Goal: Information Seeking & Learning: Learn about a topic

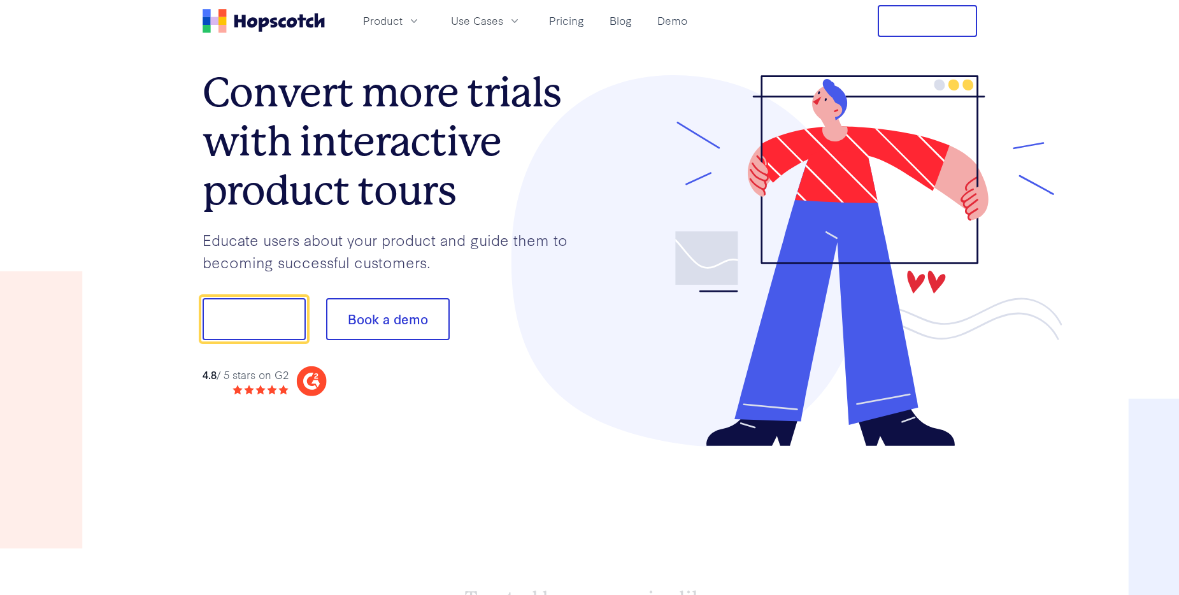
scroll to position [136, 0]
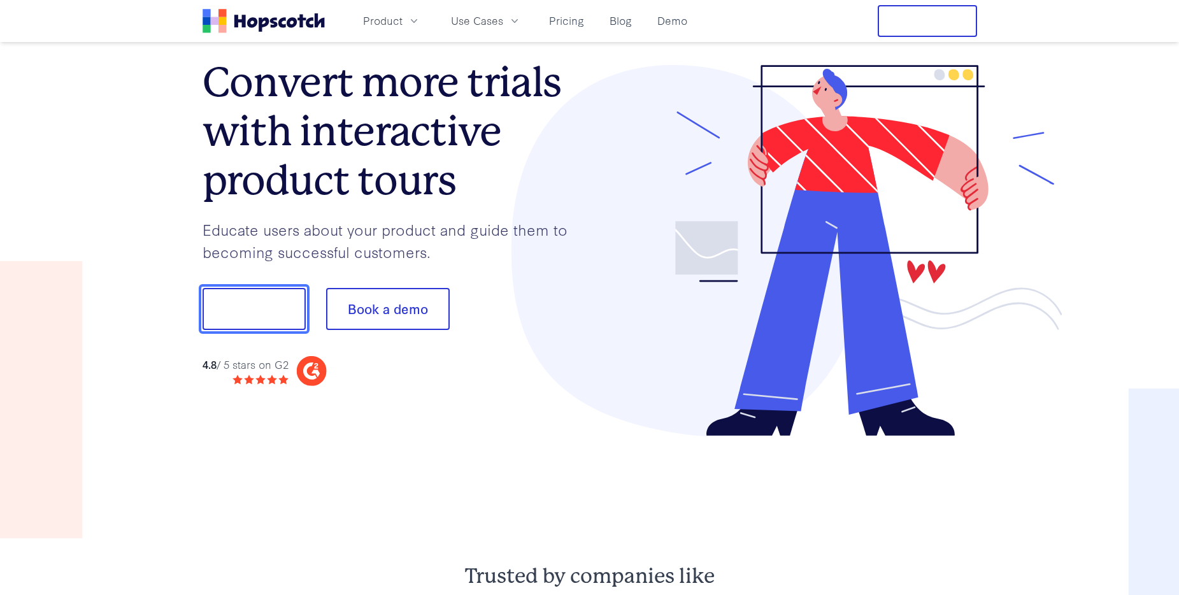
click at [253, 288] on button "Show me!" at bounding box center [253, 309] width 103 height 42
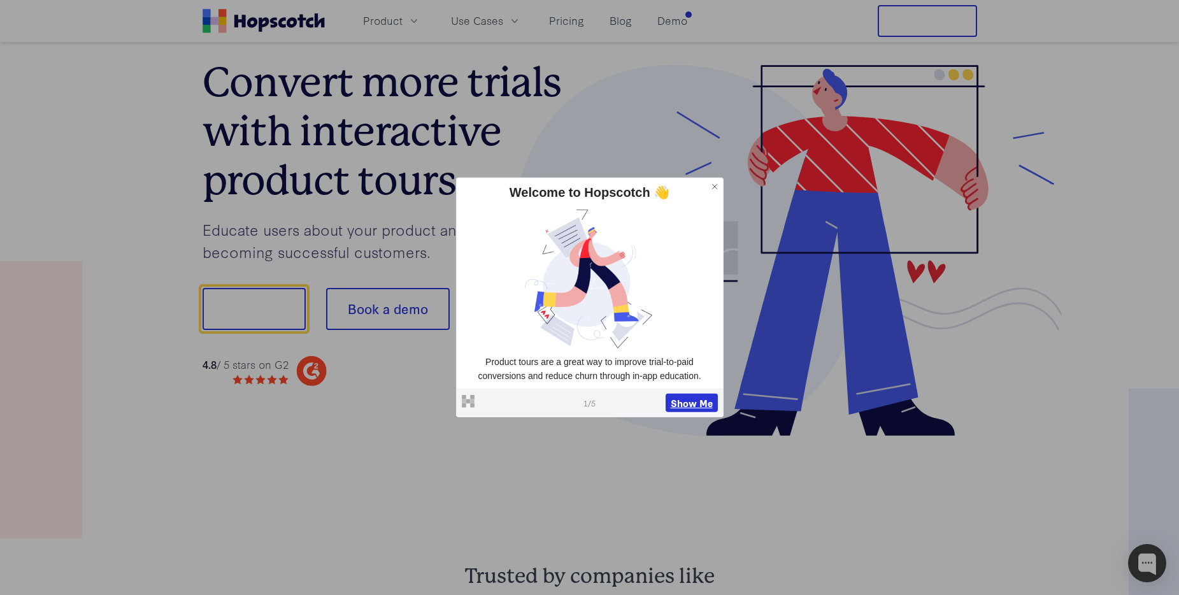
click at [695, 404] on button "Show Me" at bounding box center [691, 402] width 52 height 19
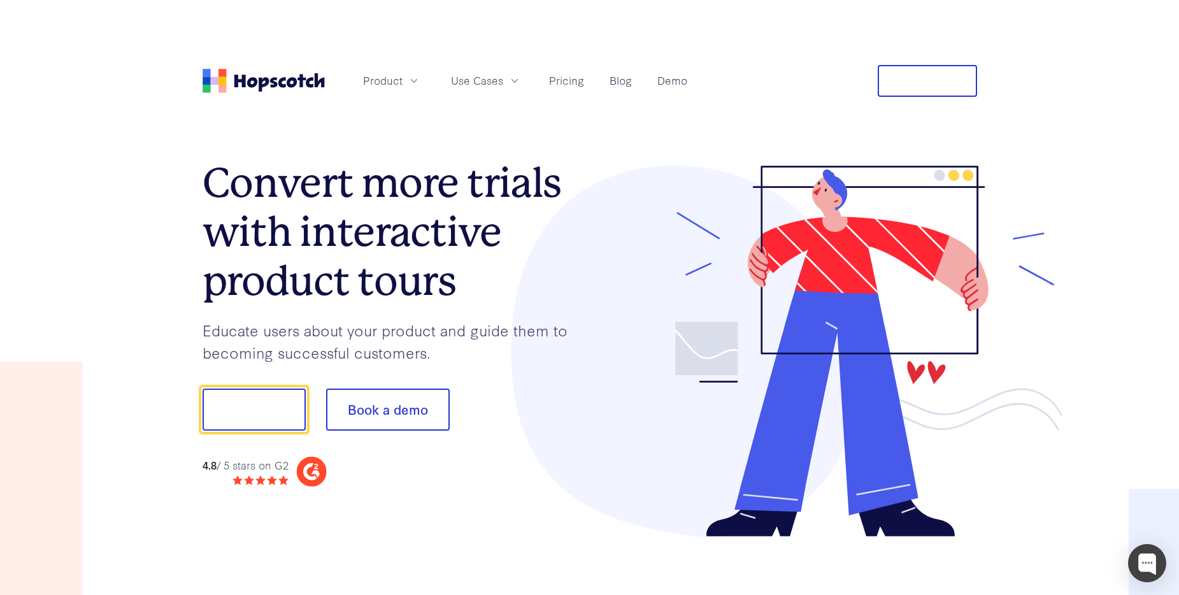
scroll to position [1, 0]
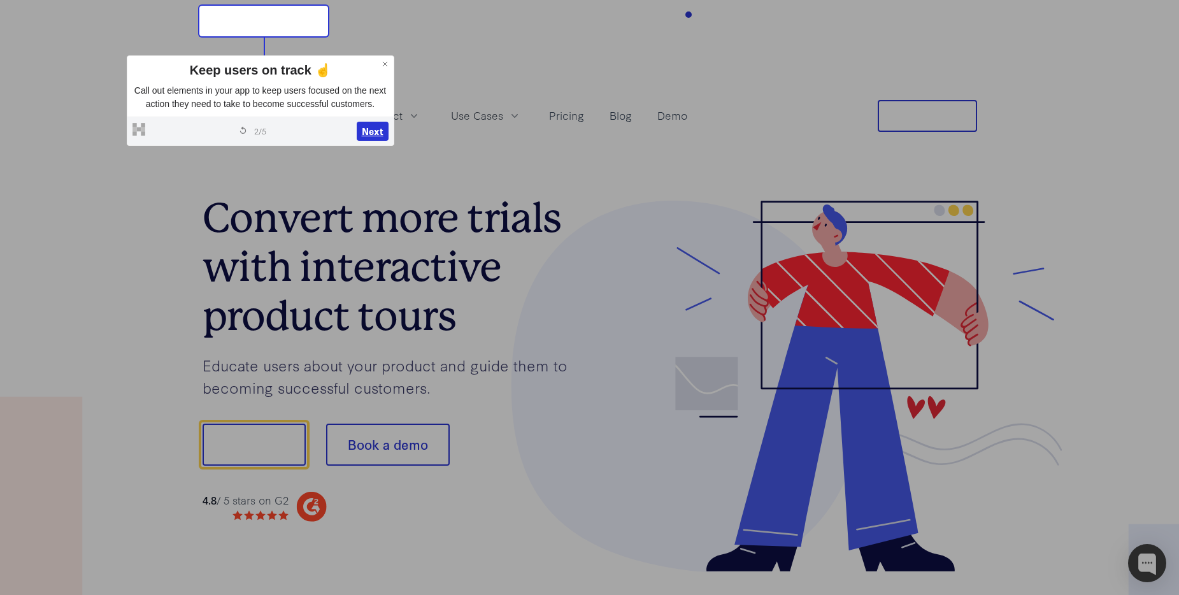
click at [372, 141] on button "Next" at bounding box center [373, 131] width 32 height 19
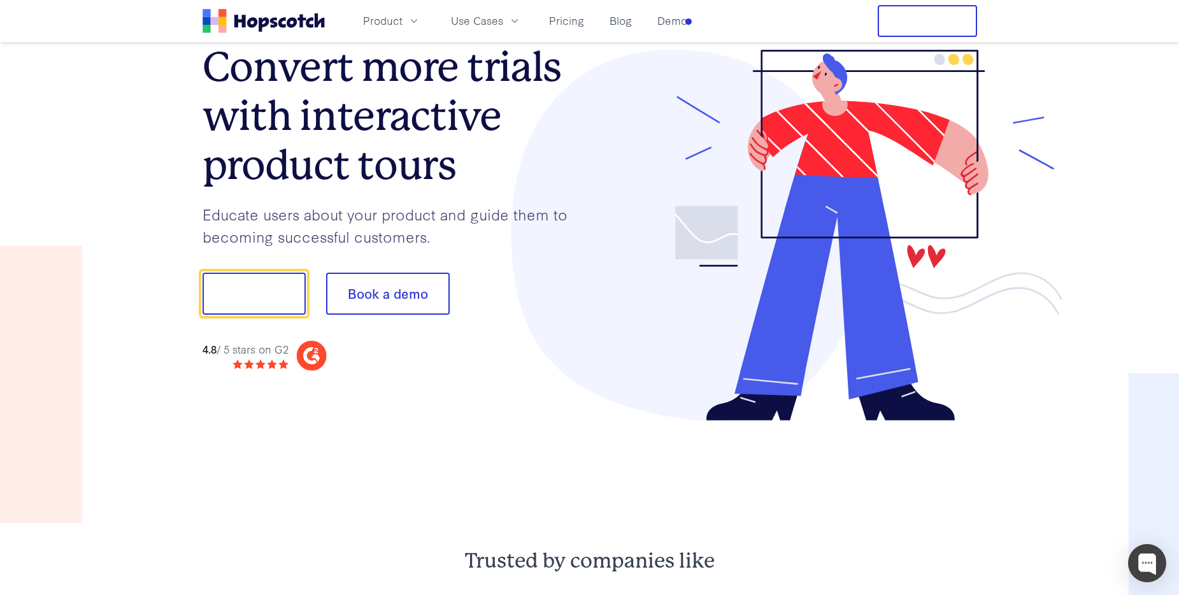
scroll to position [159, 0]
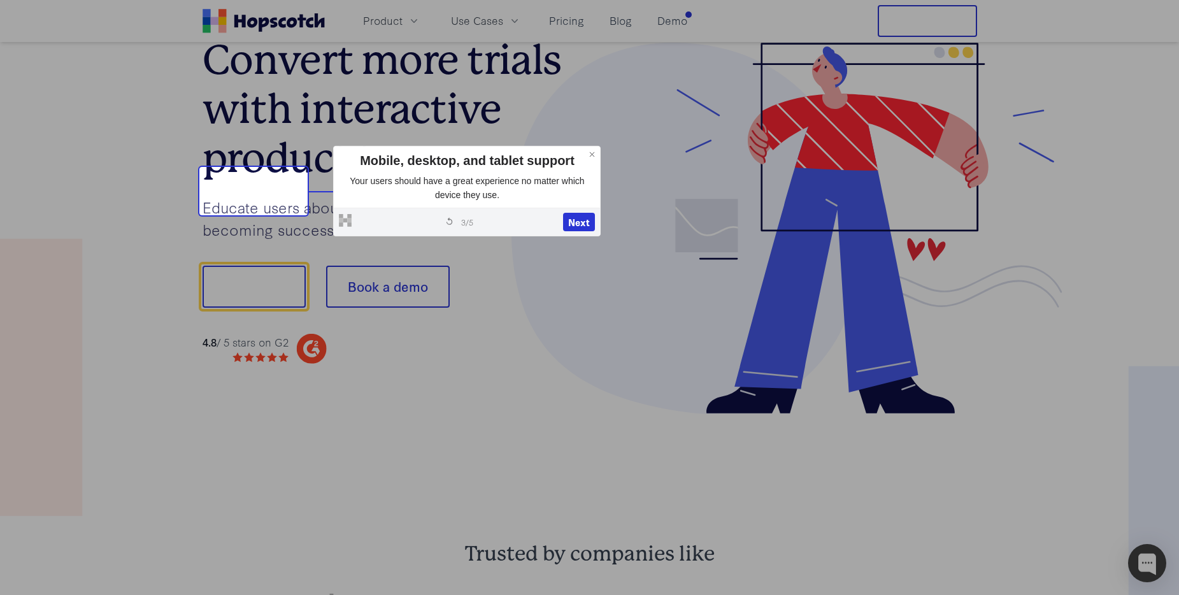
click at [592, 154] on icon at bounding box center [592, 154] width 9 height 9
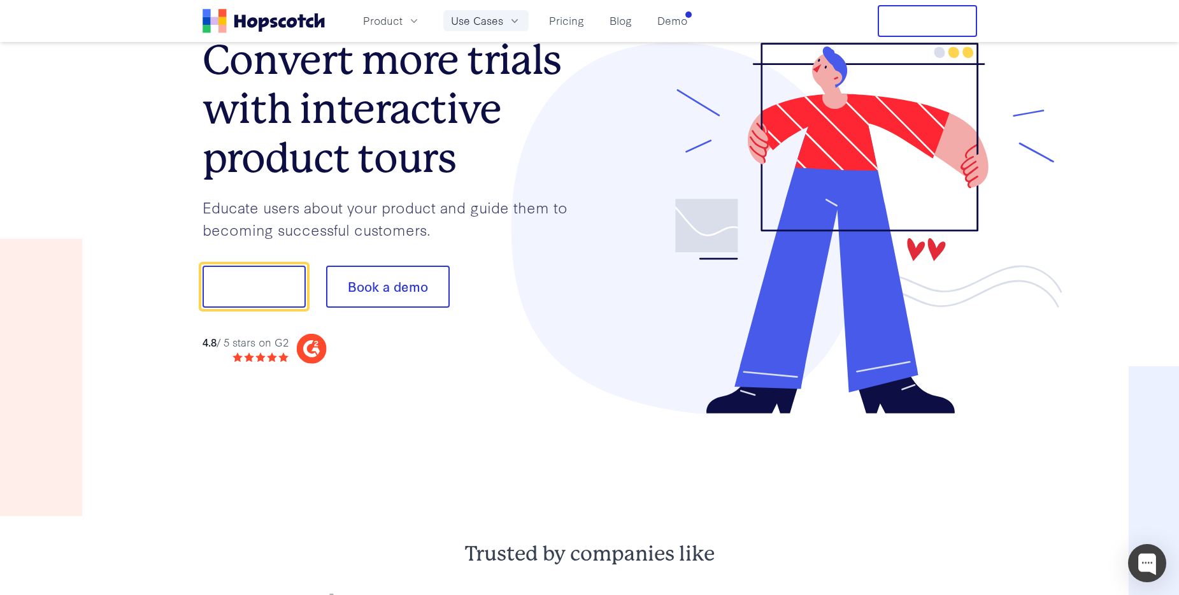
click at [481, 22] on span "Use Cases" at bounding box center [477, 21] width 52 height 16
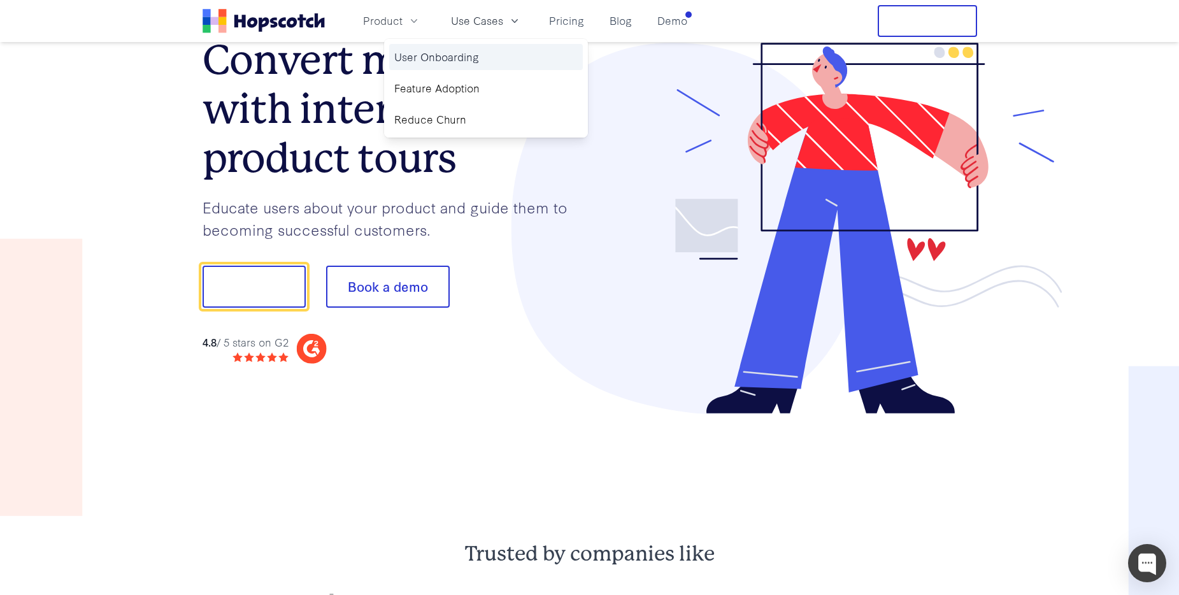
click at [434, 55] on link "User Onboarding" at bounding box center [486, 57] width 194 height 26
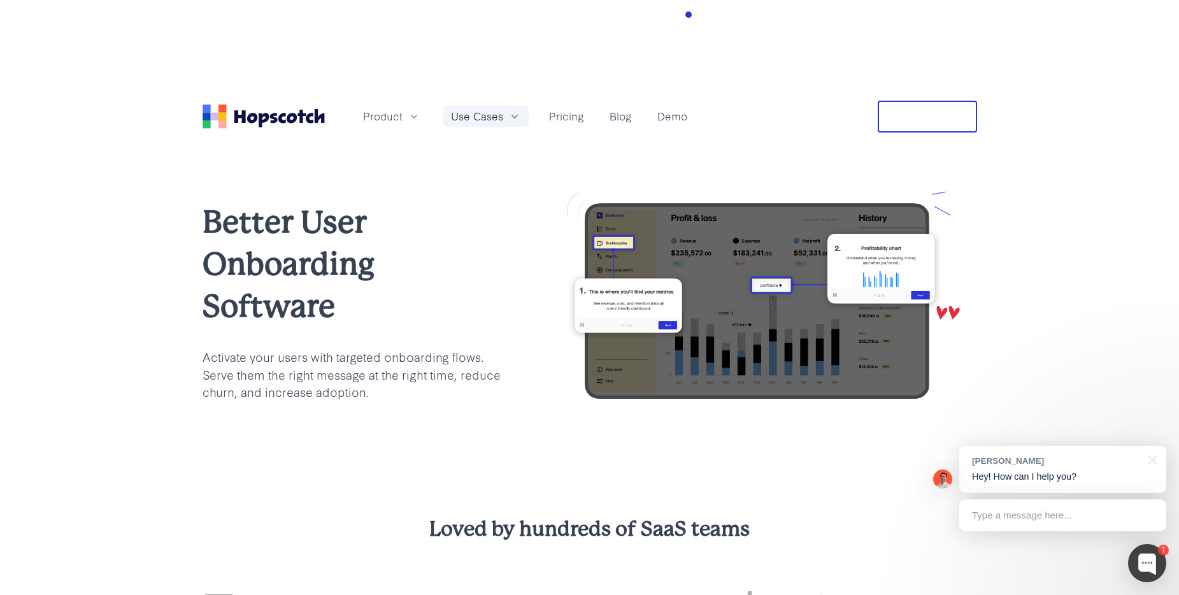
click at [492, 108] on span "Use Cases" at bounding box center [477, 116] width 52 height 16
click at [414, 110] on icon "button" at bounding box center [413, 116] width 13 height 13
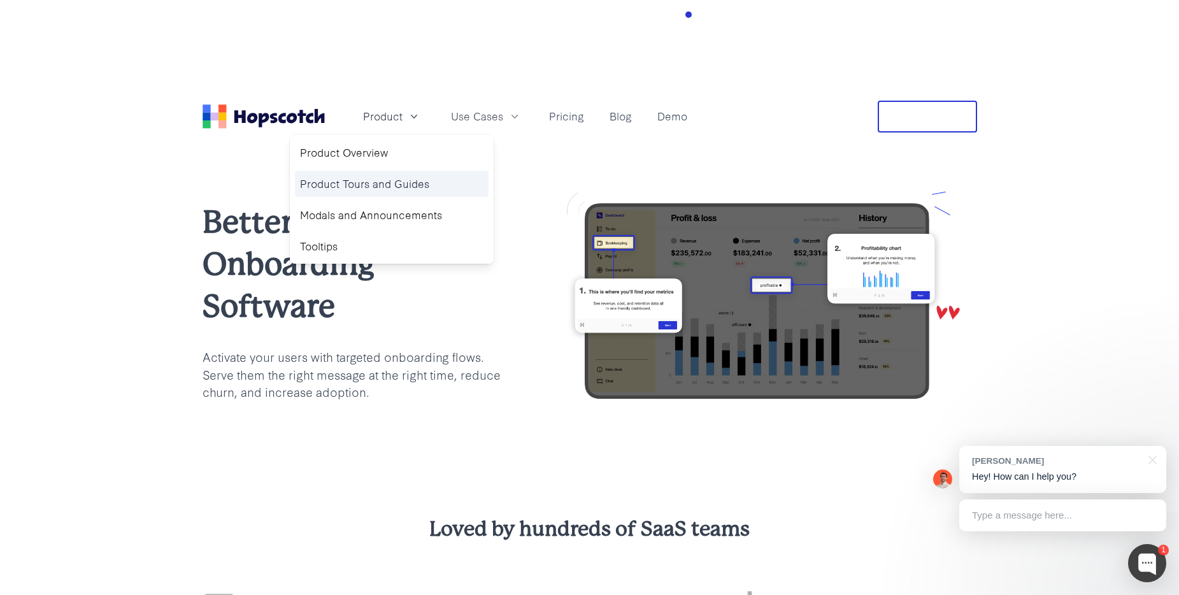
click at [407, 171] on link "Product Tours and Guides" at bounding box center [392, 184] width 194 height 26
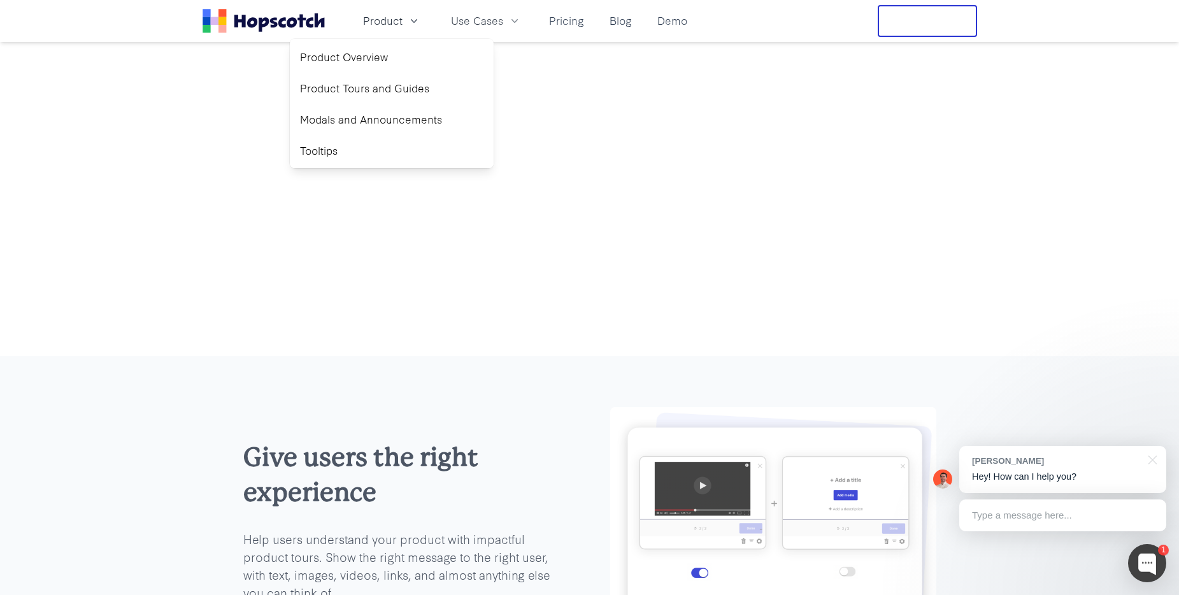
scroll to position [1571, 0]
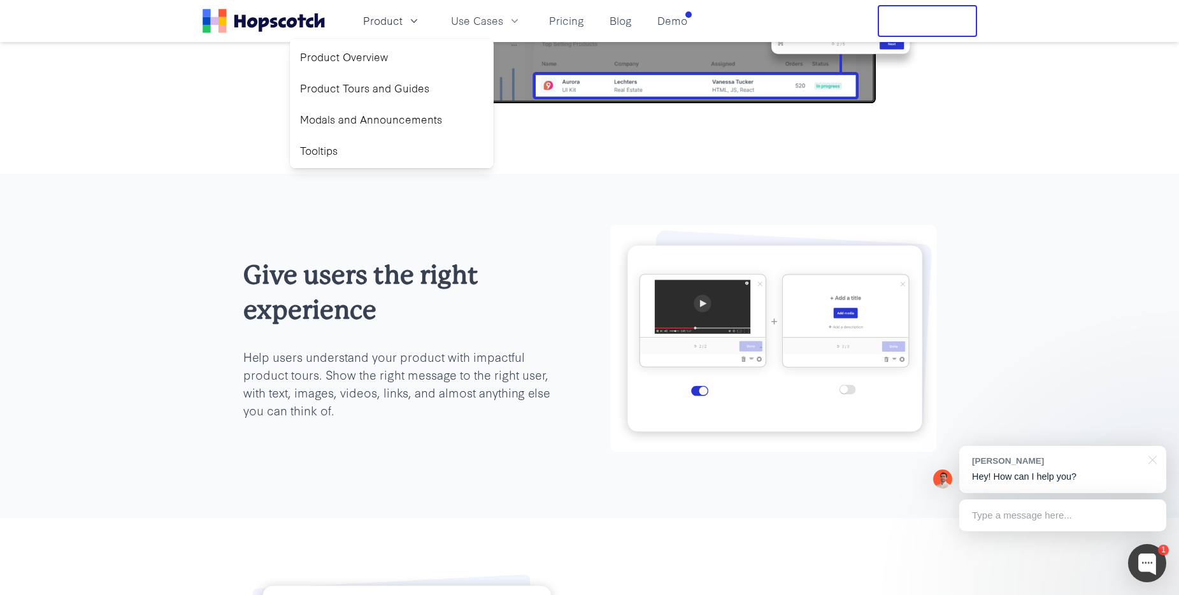
click at [438, 348] on p "Help users understand your product with impactful product tours. Show the right…" at bounding box center [406, 383] width 326 height 71
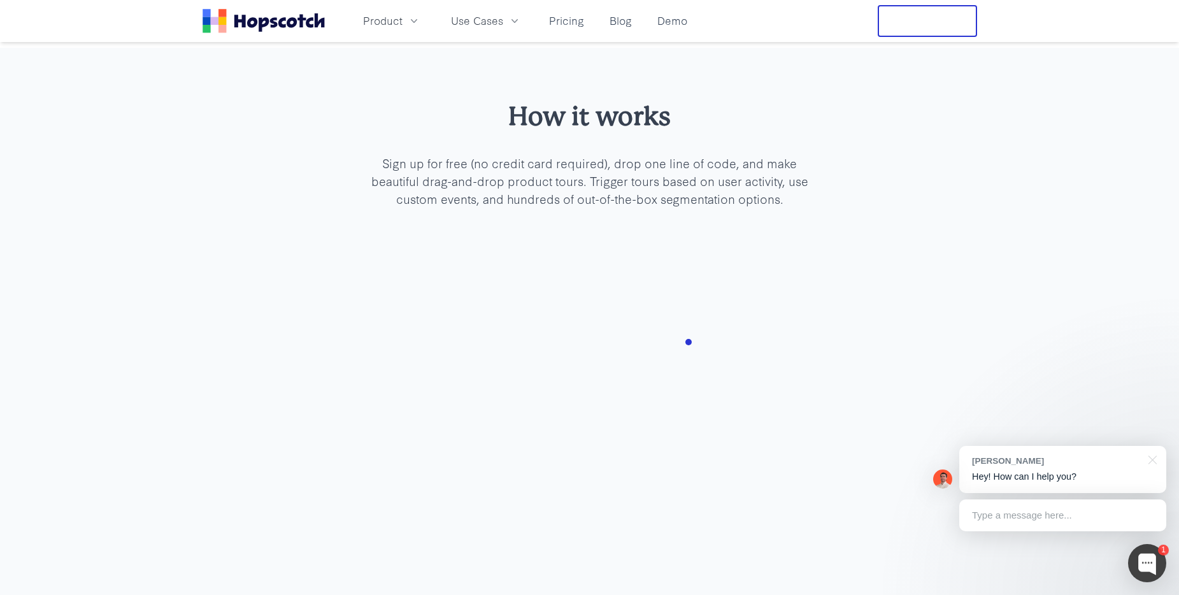
scroll to position [3410, 0]
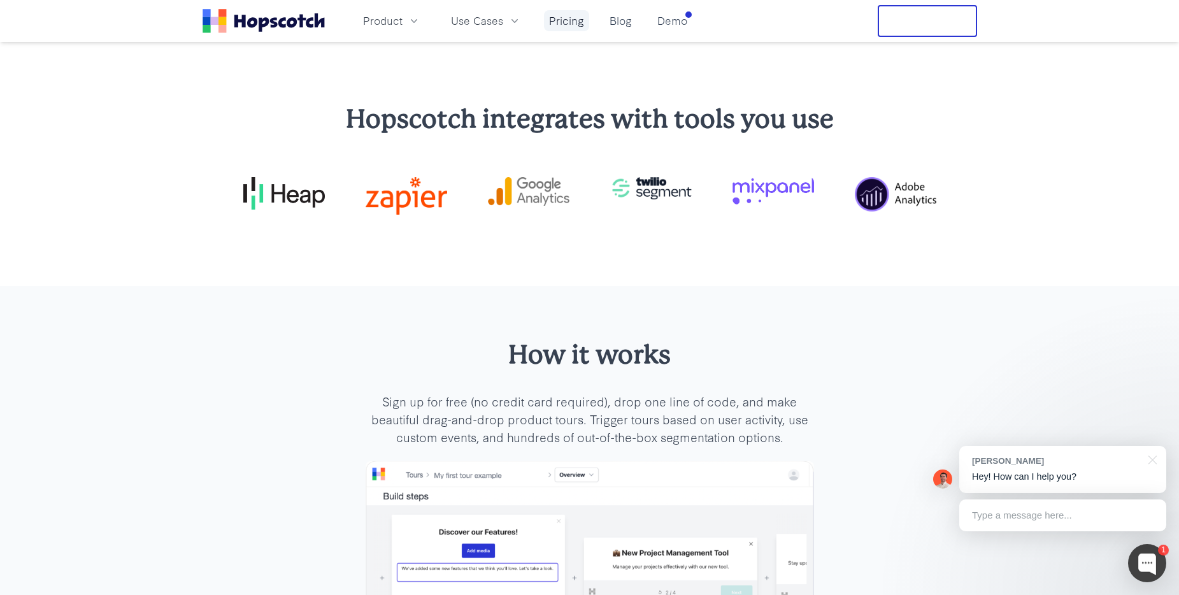
click at [556, 27] on link "Pricing" at bounding box center [566, 20] width 45 height 21
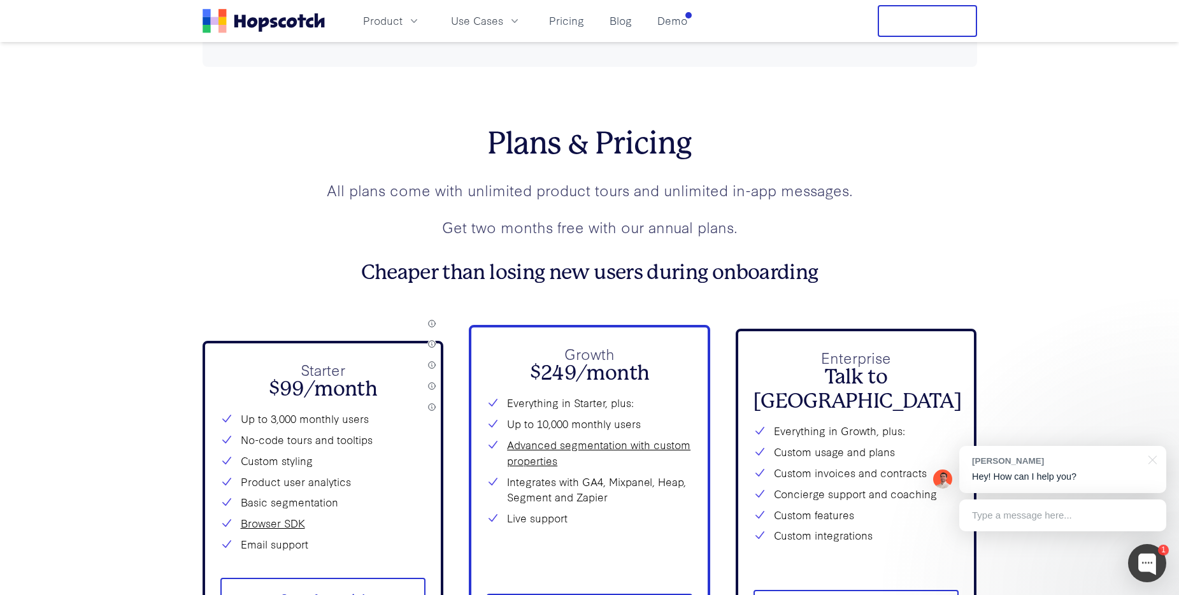
scroll to position [4565, 0]
click at [418, 25] on icon "button" at bounding box center [413, 21] width 13 height 13
click at [389, 54] on link "Product Overview" at bounding box center [392, 57] width 194 height 26
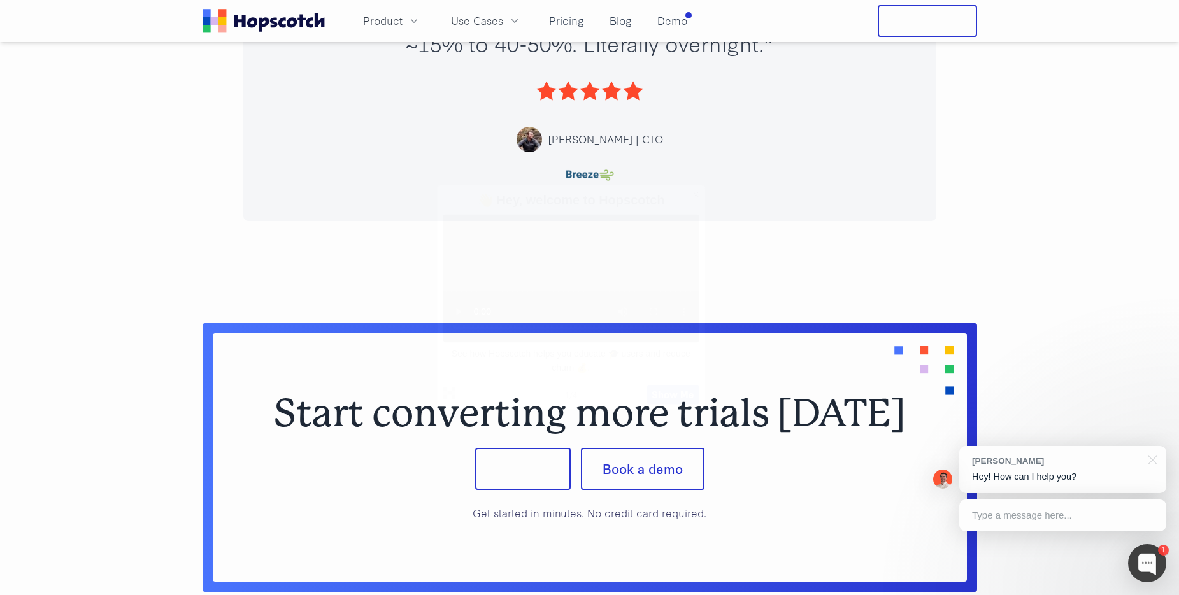
scroll to position [977, 0]
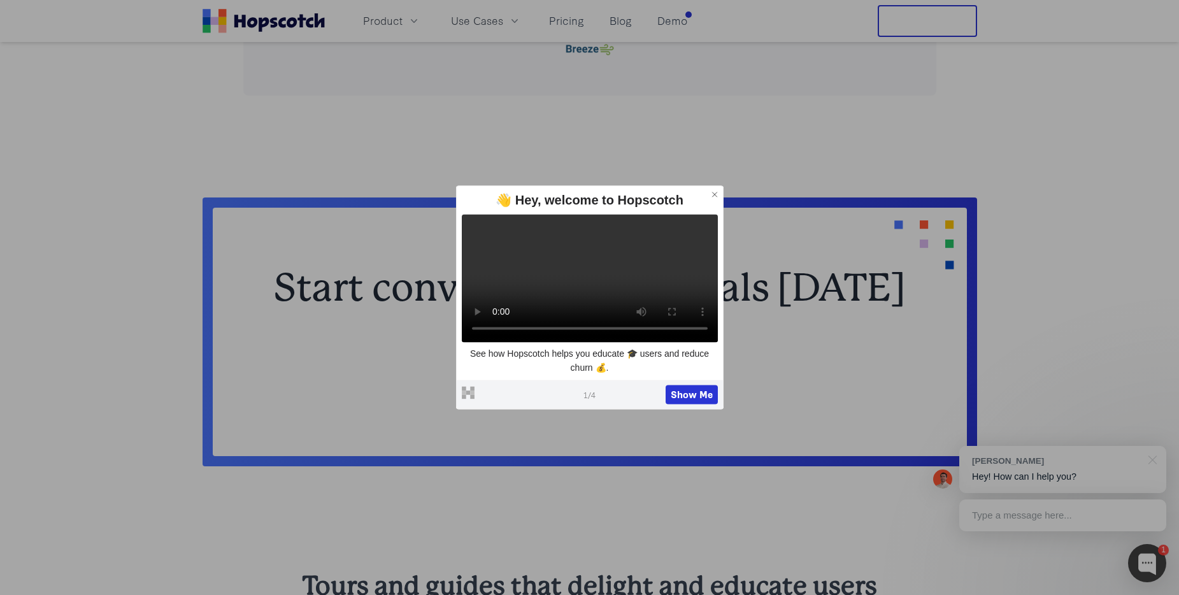
click at [714, 192] on icon at bounding box center [714, 194] width 4 height 4
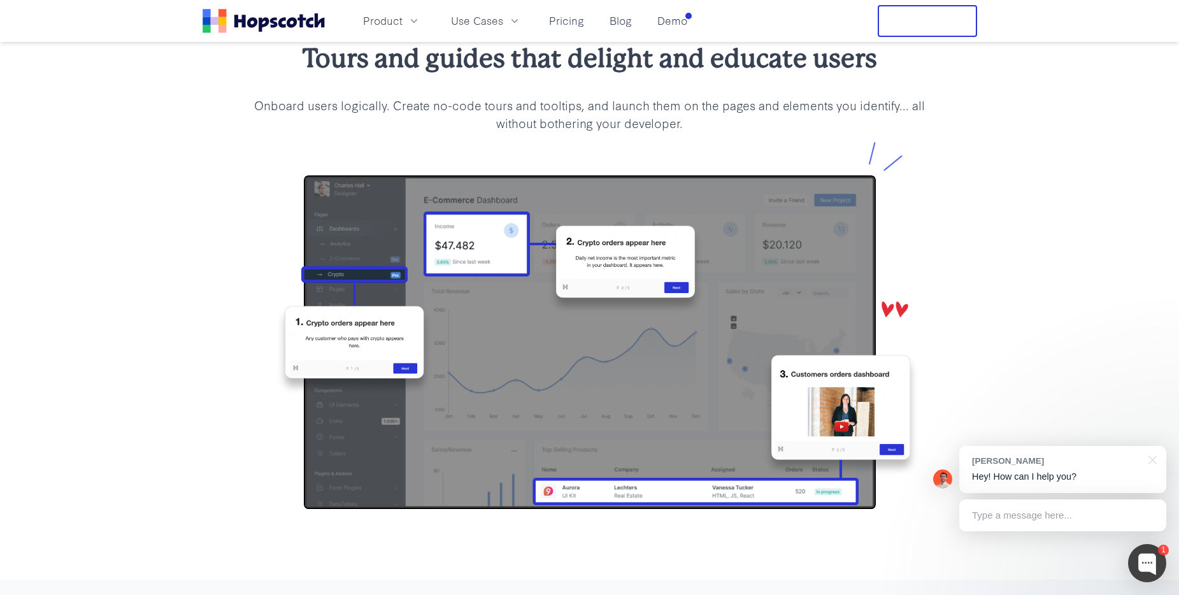
scroll to position [1503, 0]
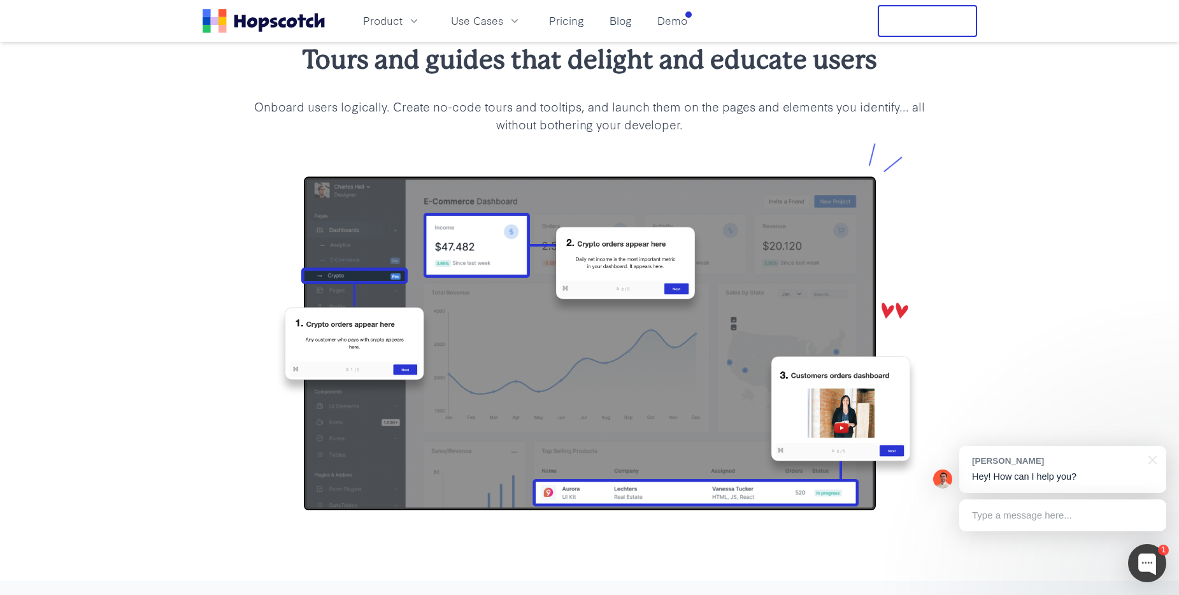
click at [165, 204] on div "Tours and guides that delight and educate users Onboard users logically. Create…" at bounding box center [589, 285] width 1179 height 589
